Goal: Task Accomplishment & Management: Complete application form

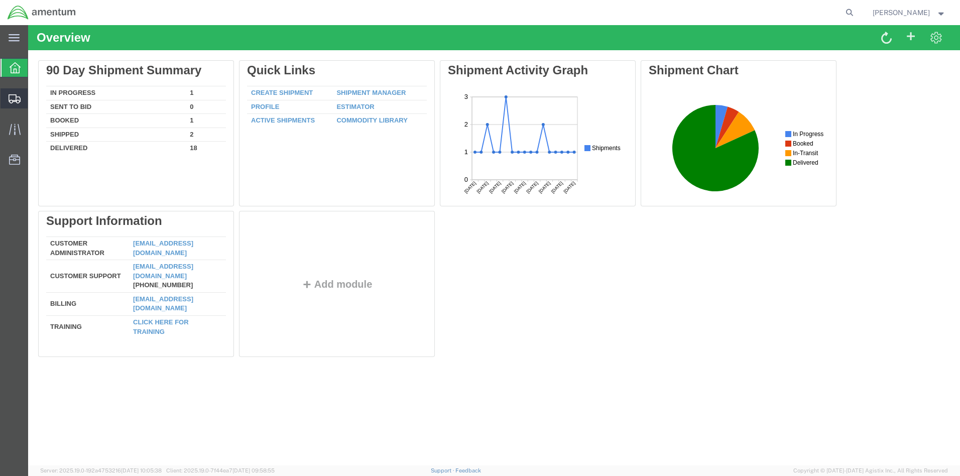
click at [0, 0] on span "Create from Template" at bounding box center [0, 0] width 0 height 0
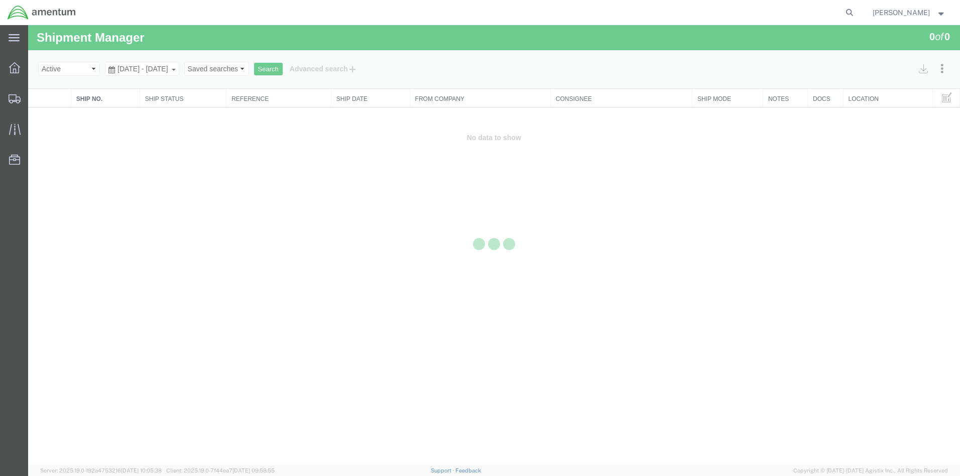
click at [440, 433] on link "LEMOORE T-34 TO MIRAMAR - PARTS" at bounding box center [427, 437] width 127 height 8
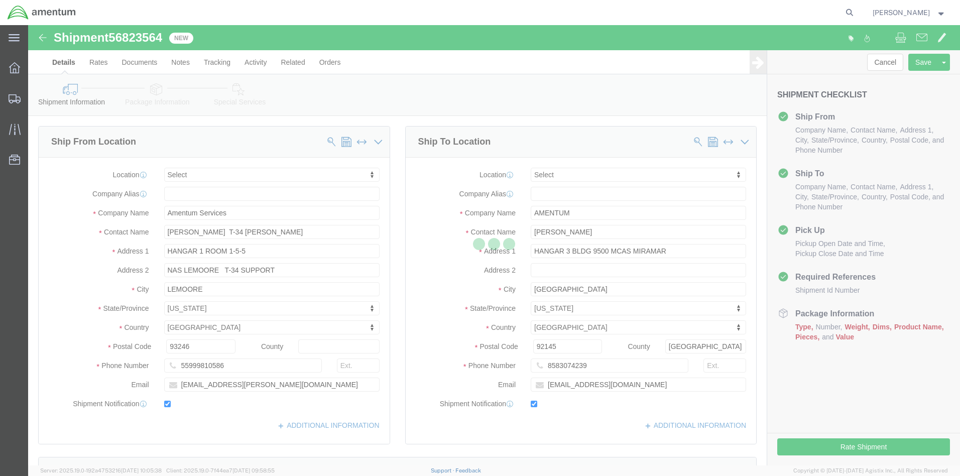
select select
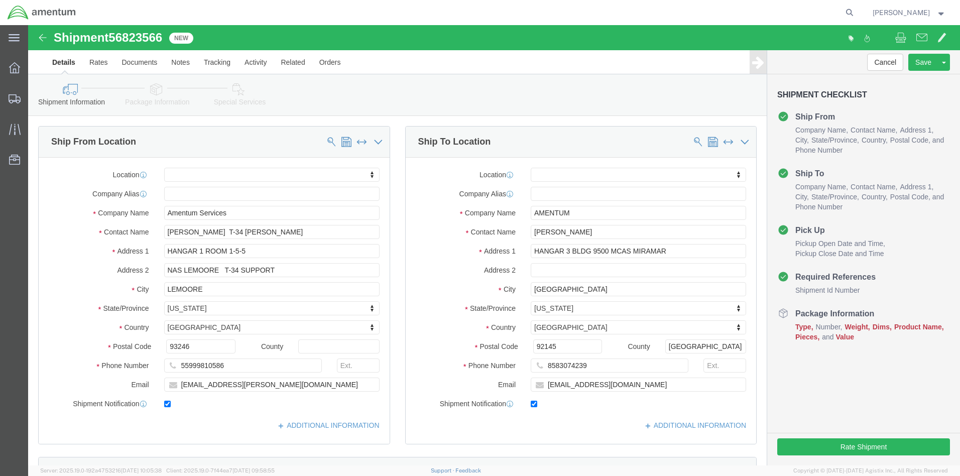
click div "[DATE] 1:14 PM"
click button "Apply"
click div "[DATE] 2:14 PM"
click input "2:14 PM"
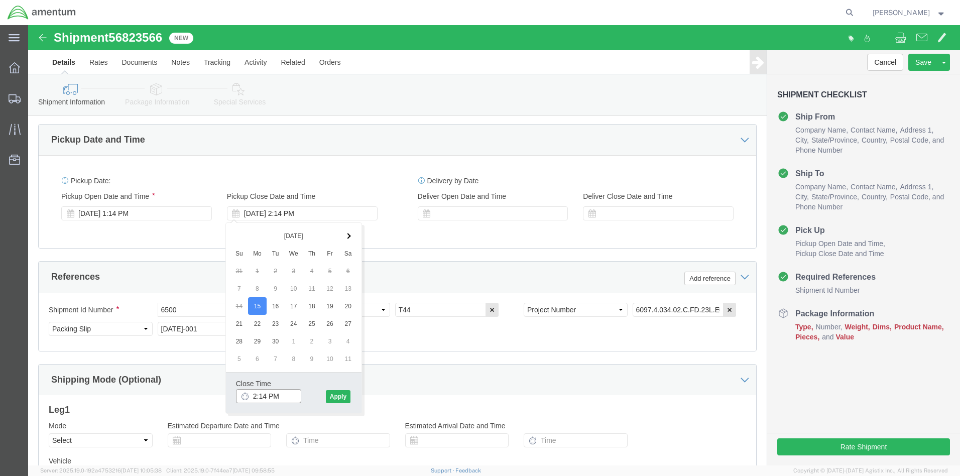
type input "4:14 PM"
click button "Apply"
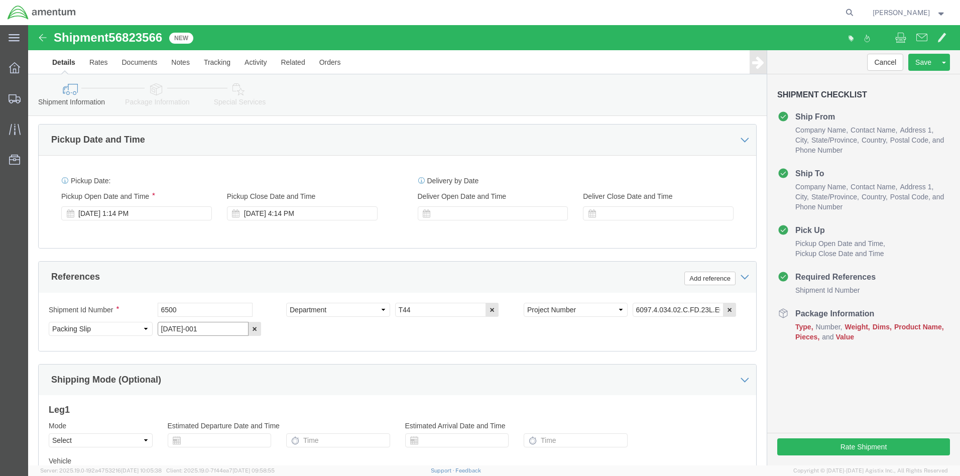
click input "[DATE]-001"
type input "[DATE]-001"
click button "Continue"
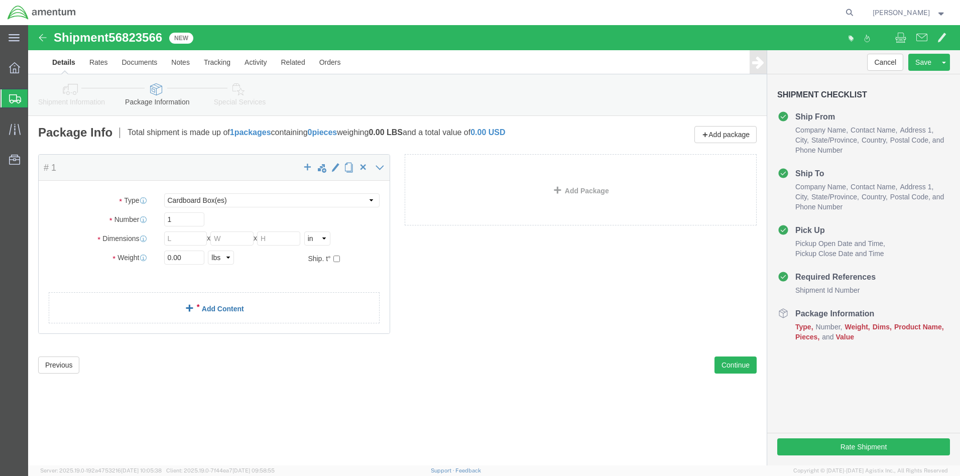
click link "Add Content"
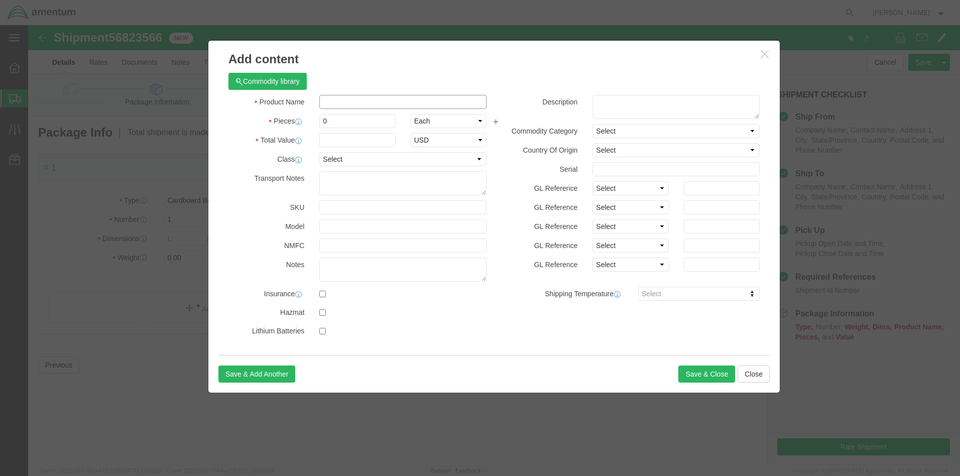
click input "text"
type input "AIRCRAFT PARTS"
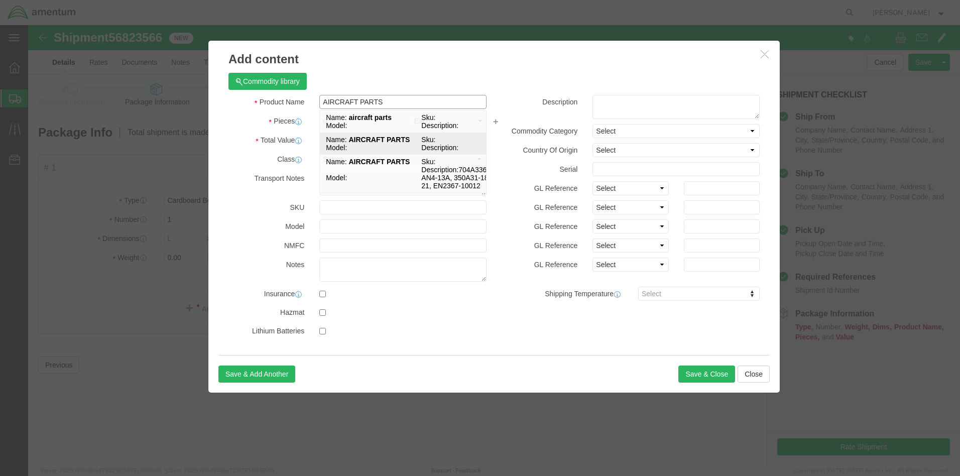
click td "Model:"
select select
type input "31.84"
select select
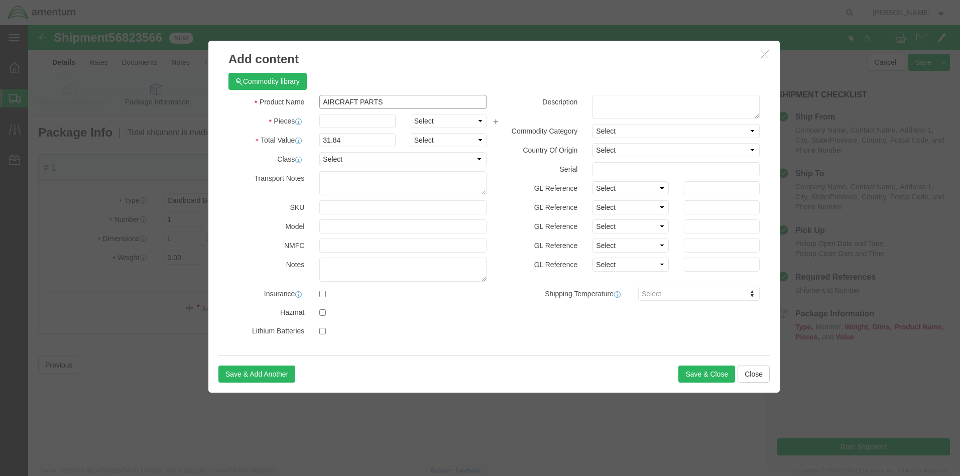
type input "AIRCRAFT PARTS"
click input "text"
type input "1"
click input "31.84"
type input "3"
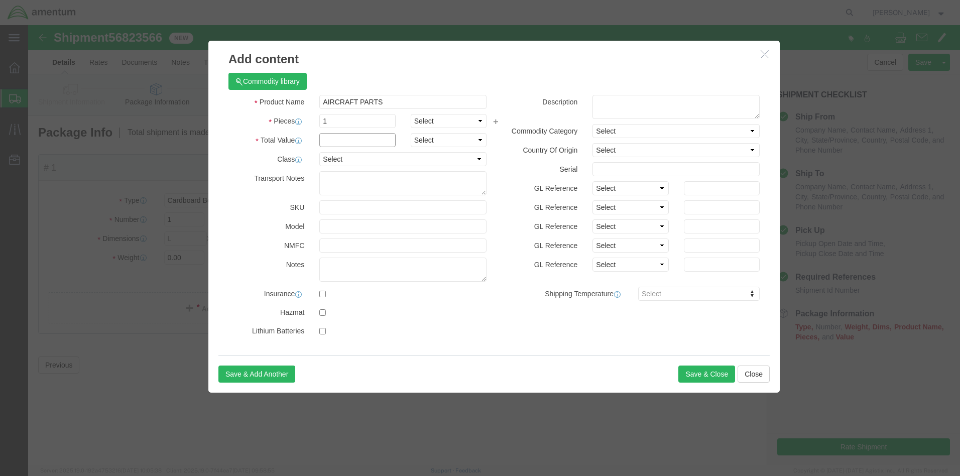
type input "2"
